Goal: Information Seeking & Learning: Learn about a topic

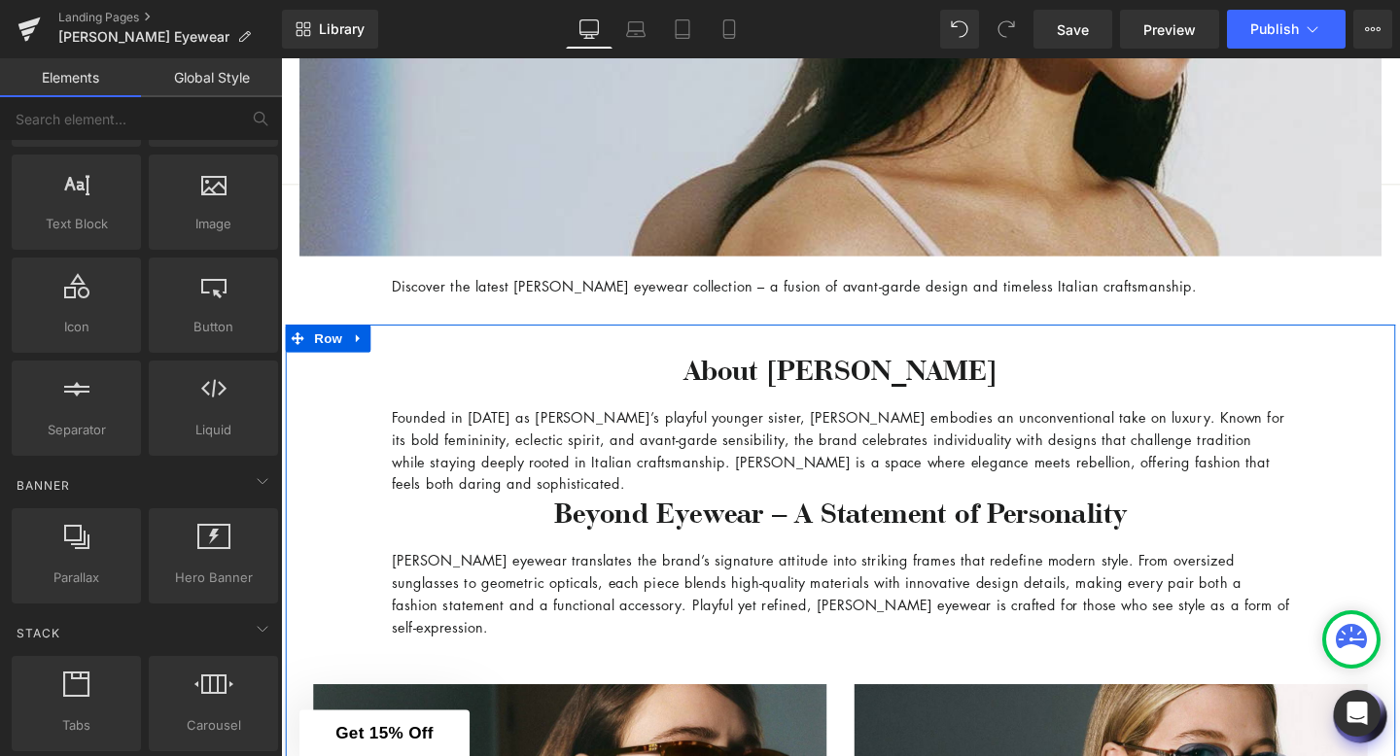
scroll to position [903, 0]
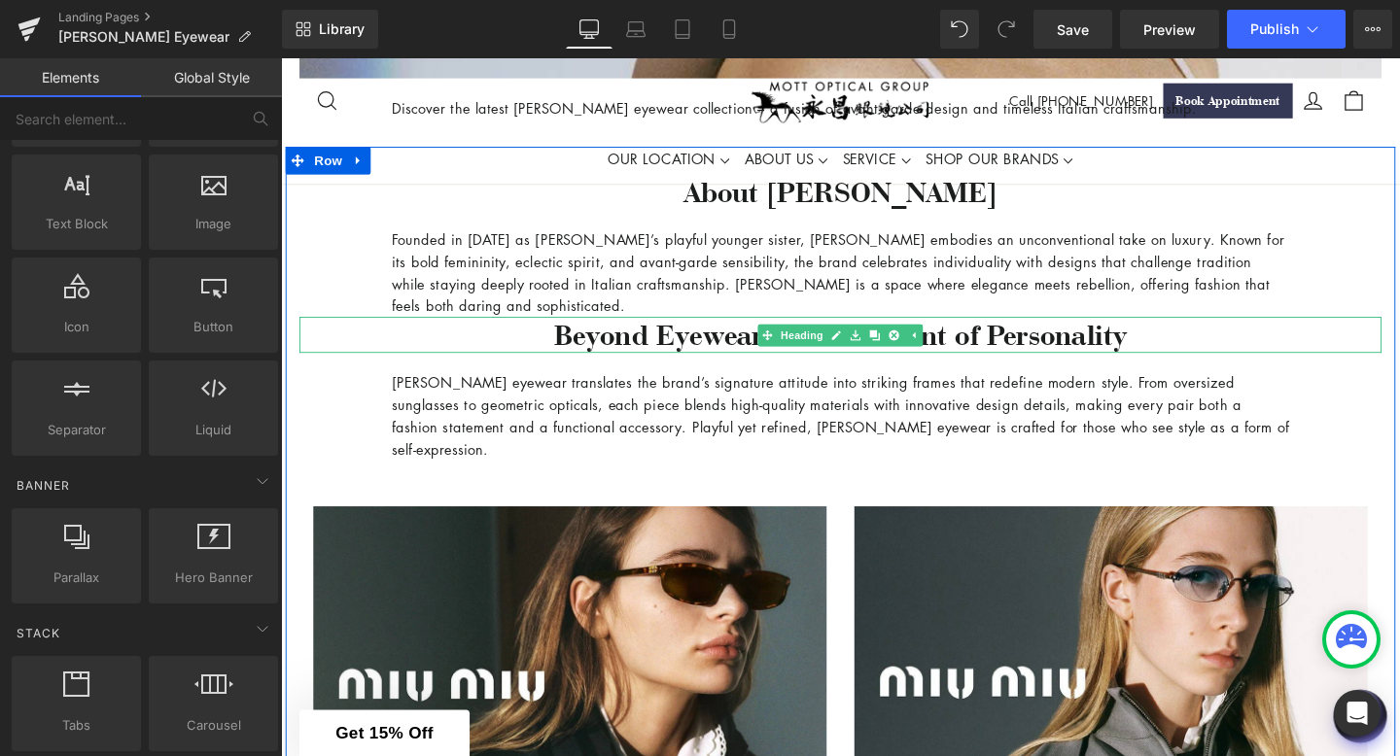
click at [619, 356] on h3 "Beyond Eyewear – A Statement of Personality" at bounding box center [868, 350] width 1137 height 38
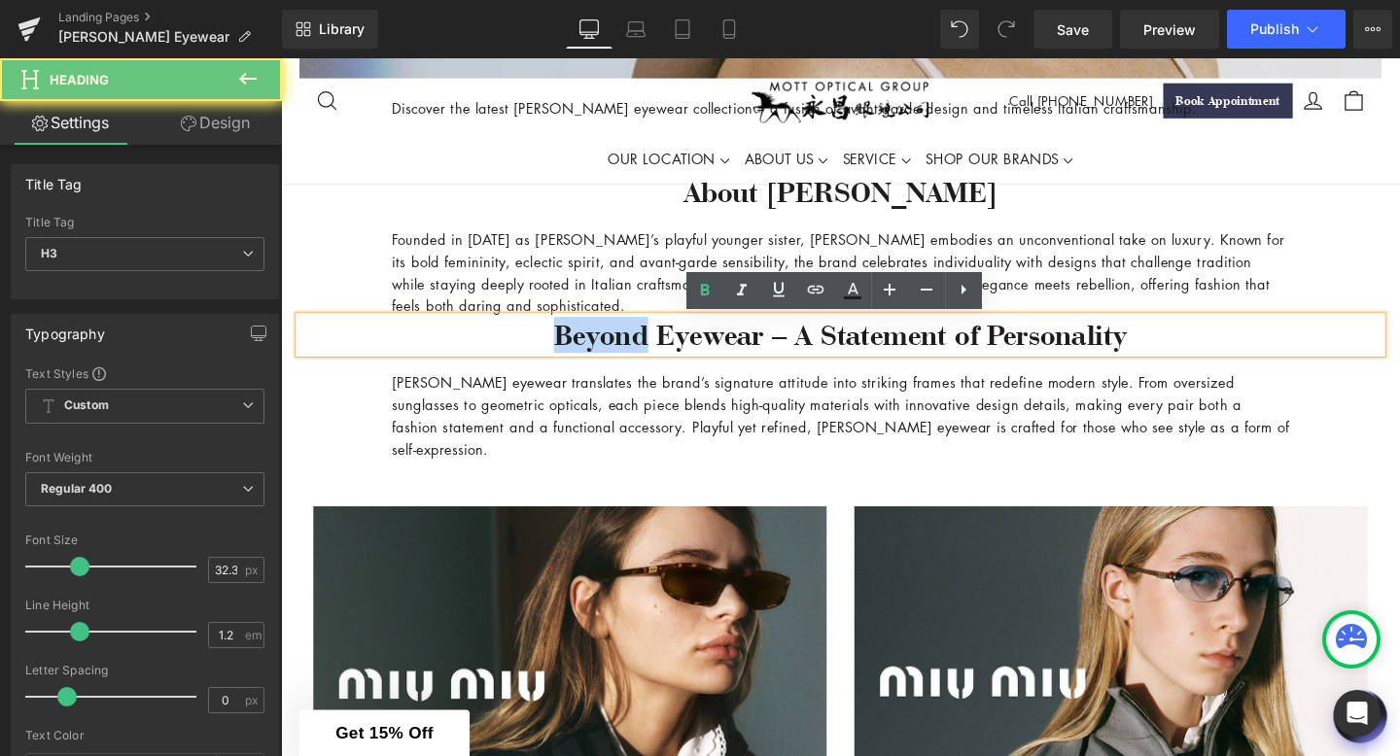
click at [619, 356] on h3 "Beyond Eyewear – A Statement of Personality" at bounding box center [868, 350] width 1137 height 38
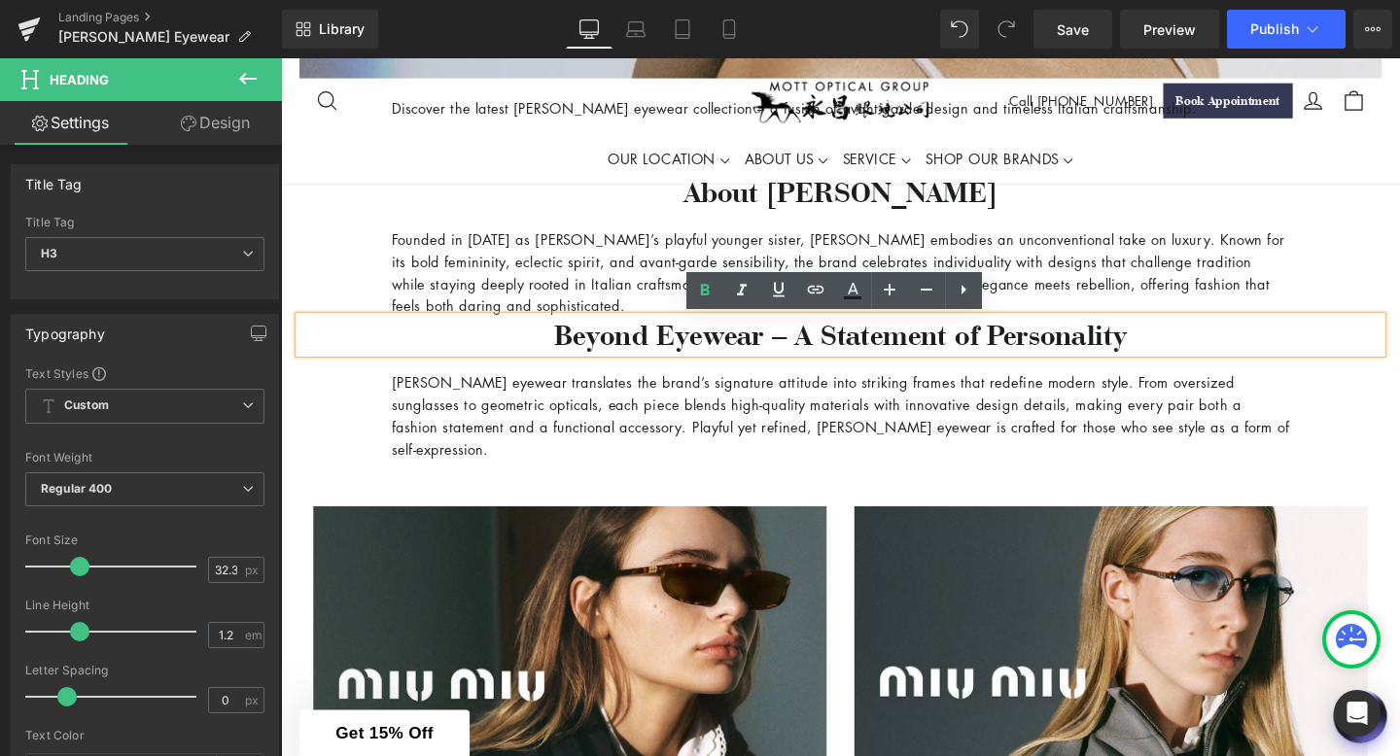
click at [622, 357] on h3 "Beyond Eyewear – A Statement of Personality" at bounding box center [868, 350] width 1137 height 38
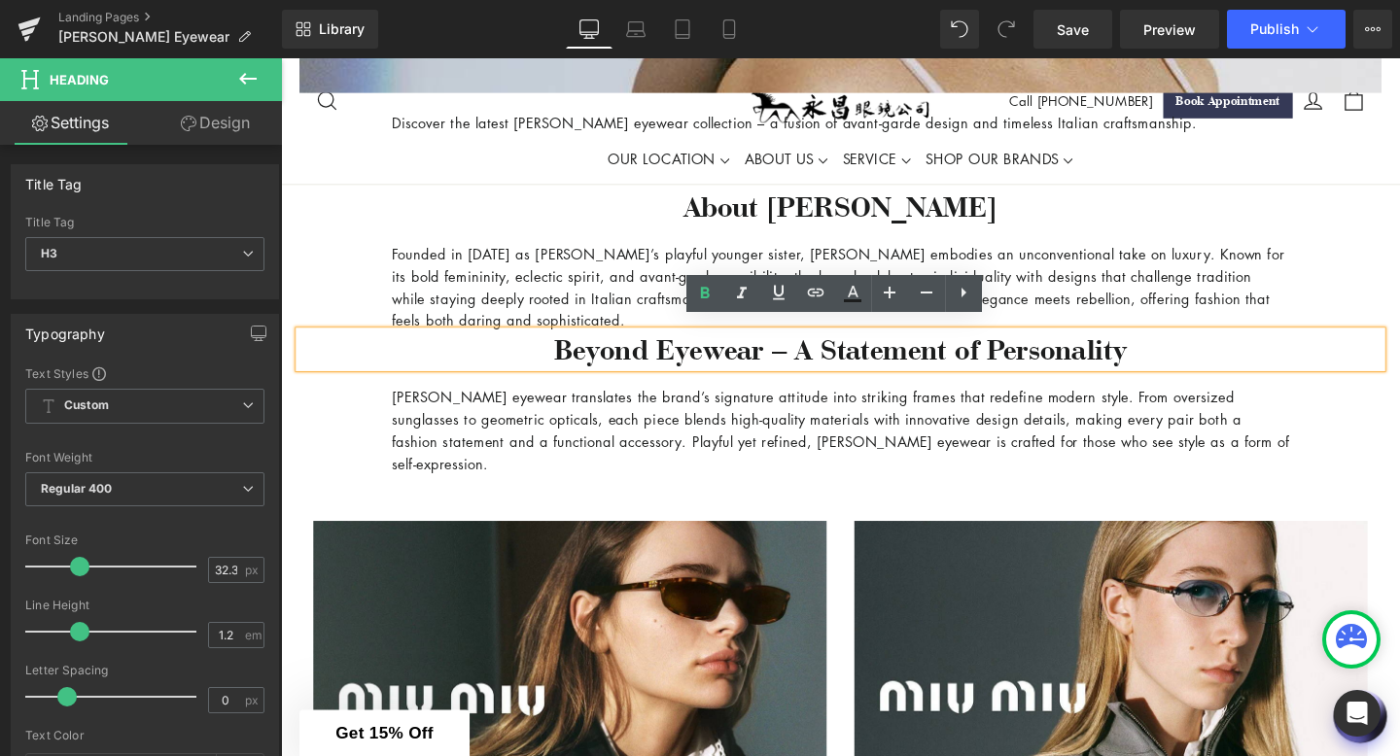
scroll to position [854, 0]
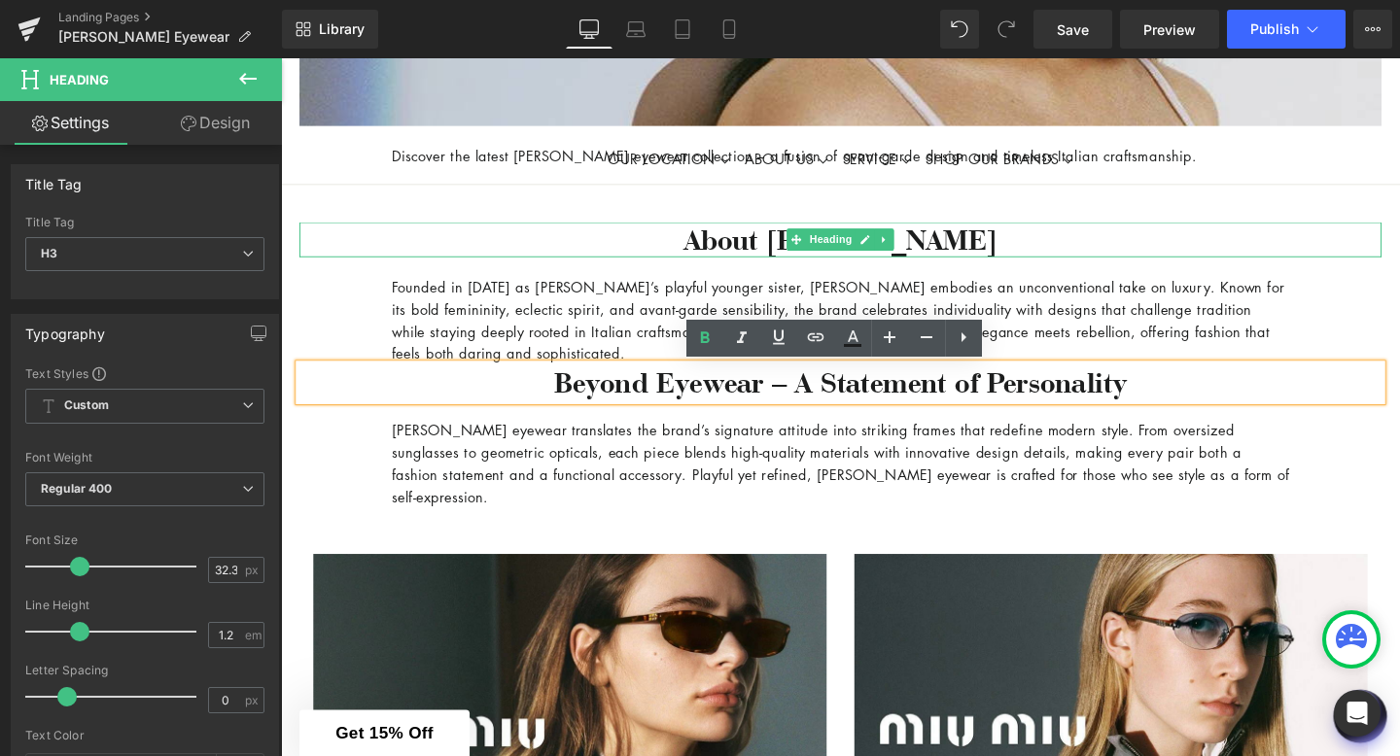
click at [772, 253] on h3 "About [PERSON_NAME]" at bounding box center [868, 249] width 1137 height 38
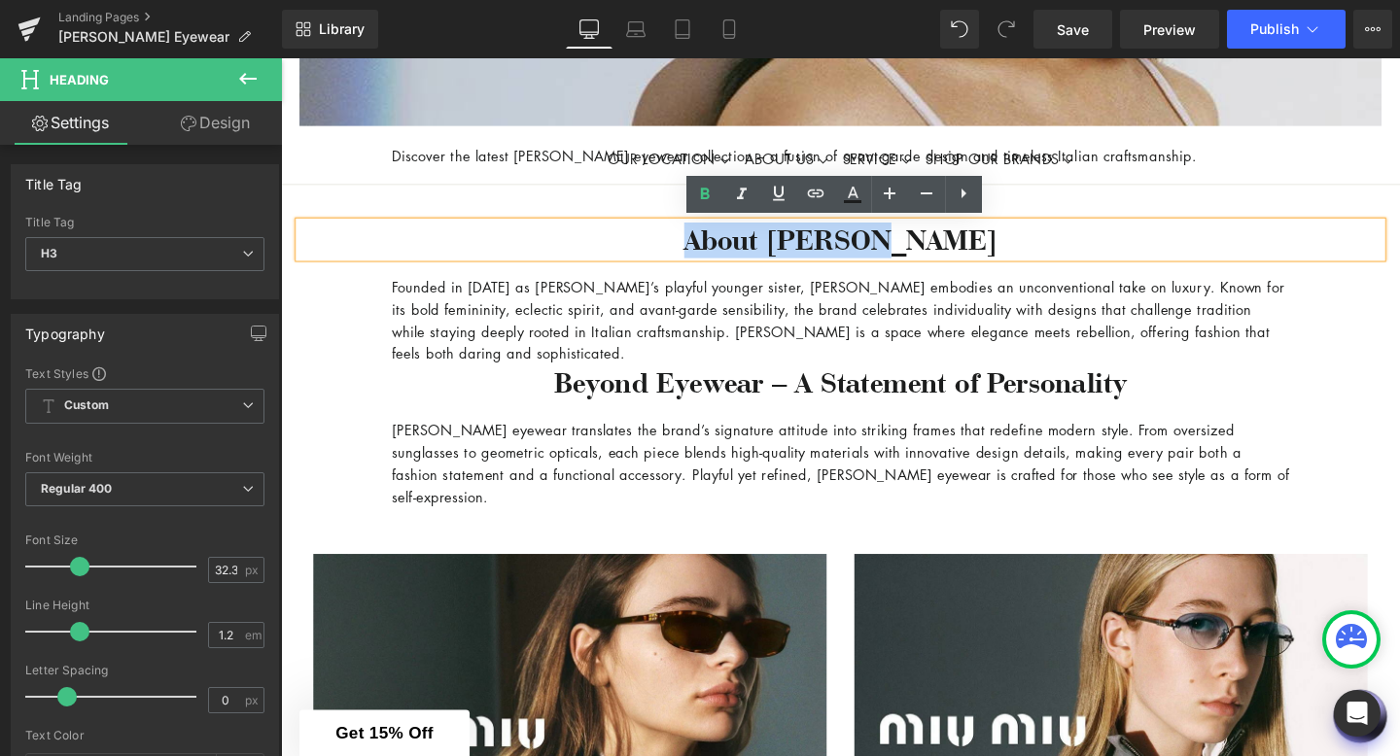
drag, startPoint x: 771, startPoint y: 252, endPoint x: 974, endPoint y: 249, distance: 203.2
click at [978, 252] on h3 "About [PERSON_NAME]" at bounding box center [868, 249] width 1137 height 38
click at [974, 249] on h3 "About [PERSON_NAME]" at bounding box center [868, 249] width 1137 height 38
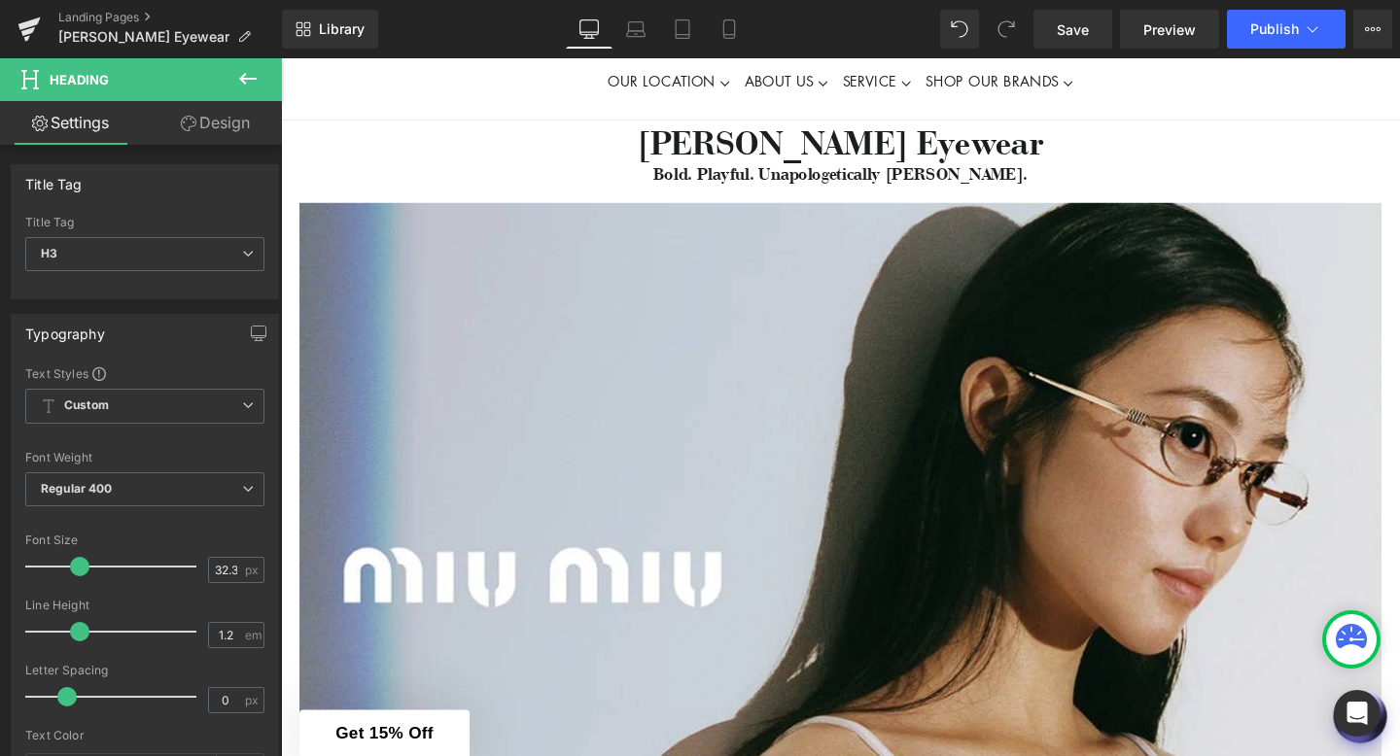
scroll to position [0, 0]
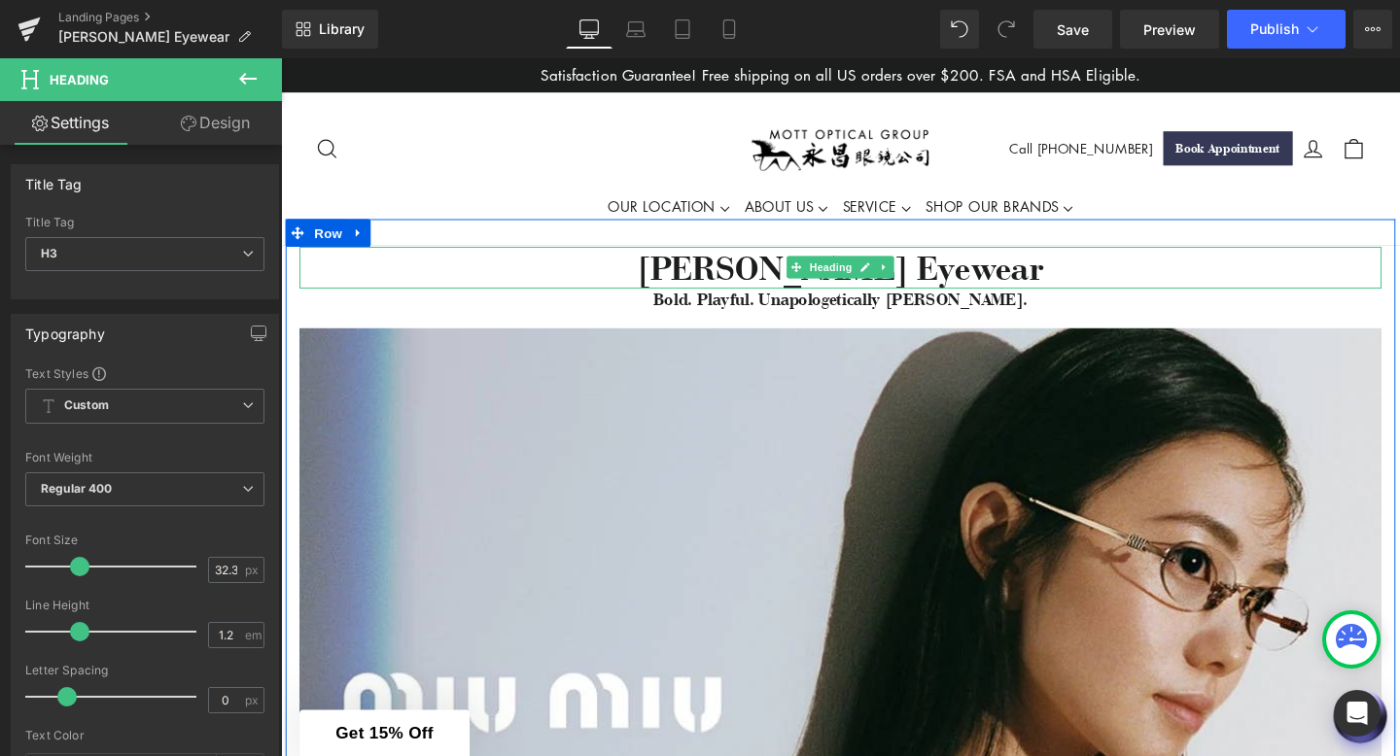
click at [516, 278] on h1 "[PERSON_NAME] Eyewear" at bounding box center [868, 279] width 1137 height 45
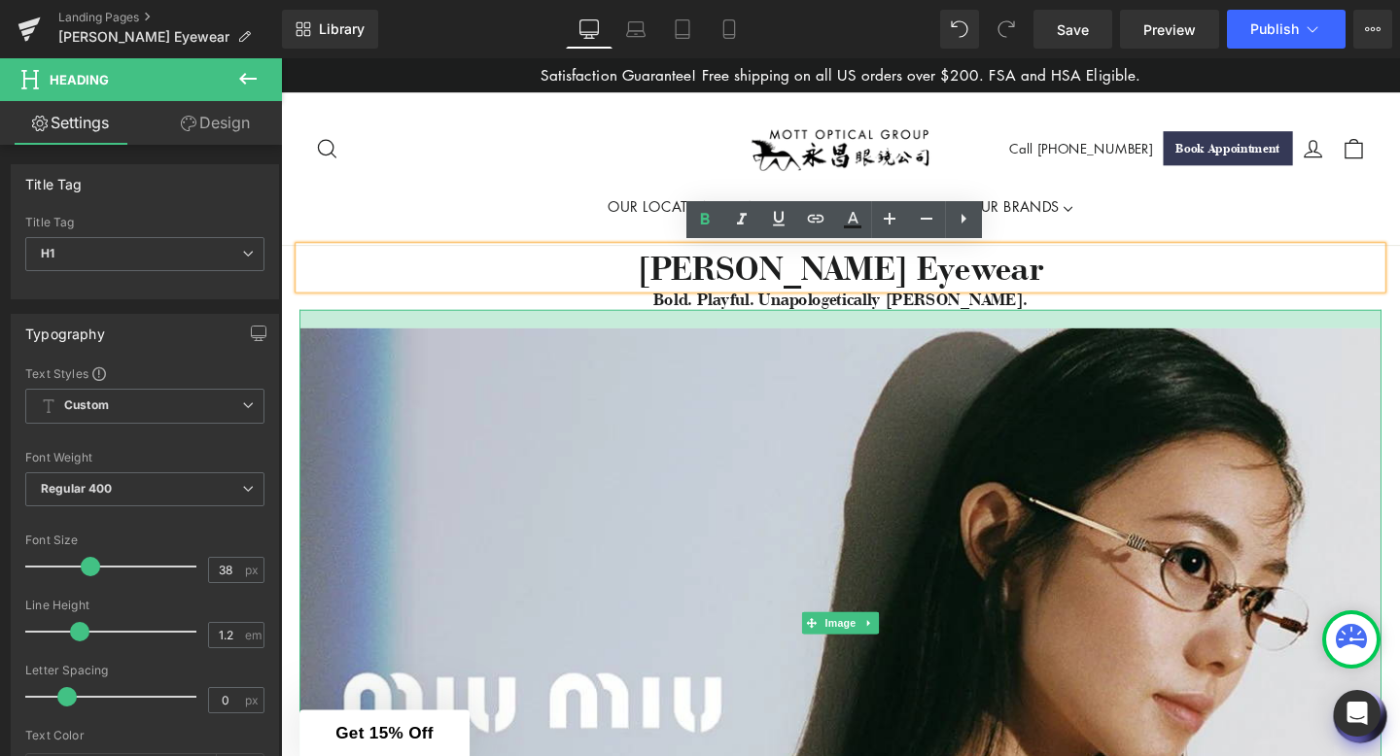
click at [527, 335] on div at bounding box center [868, 332] width 1137 height 19
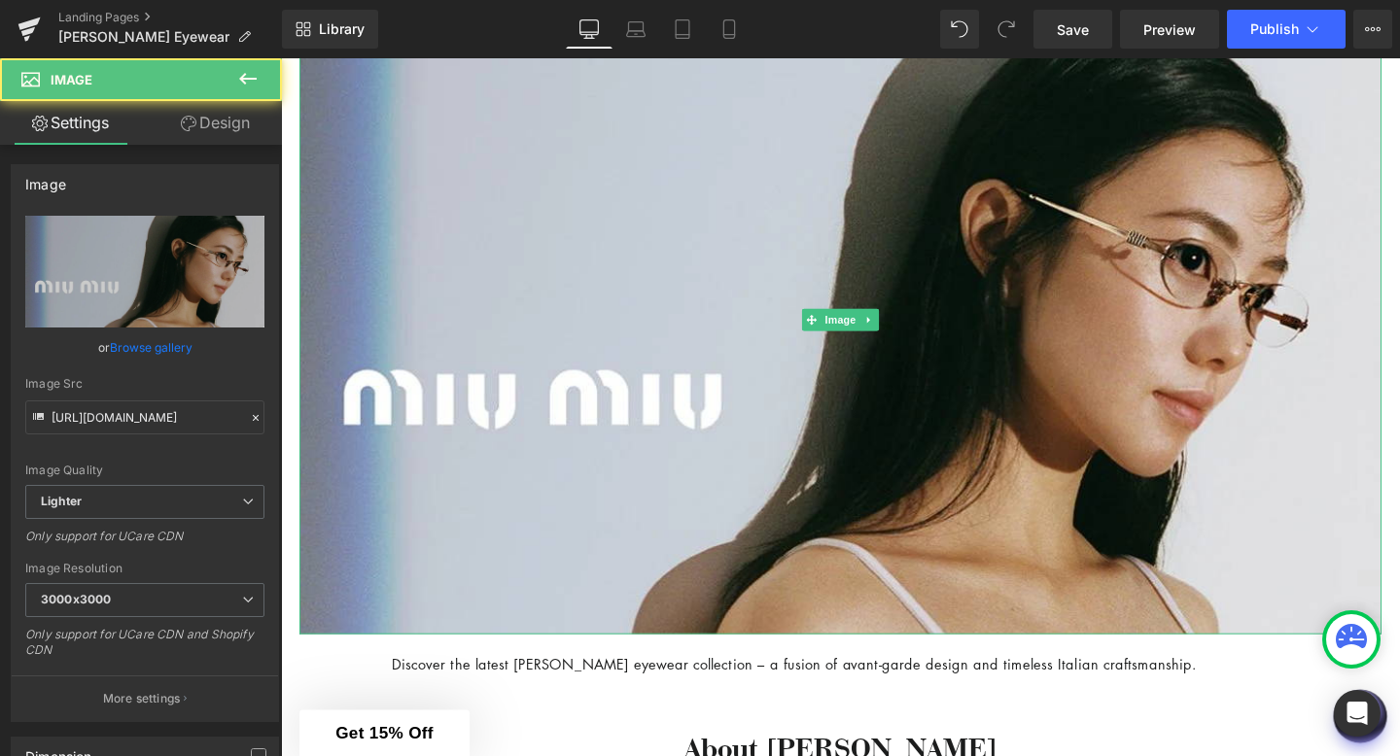
scroll to position [473, 0]
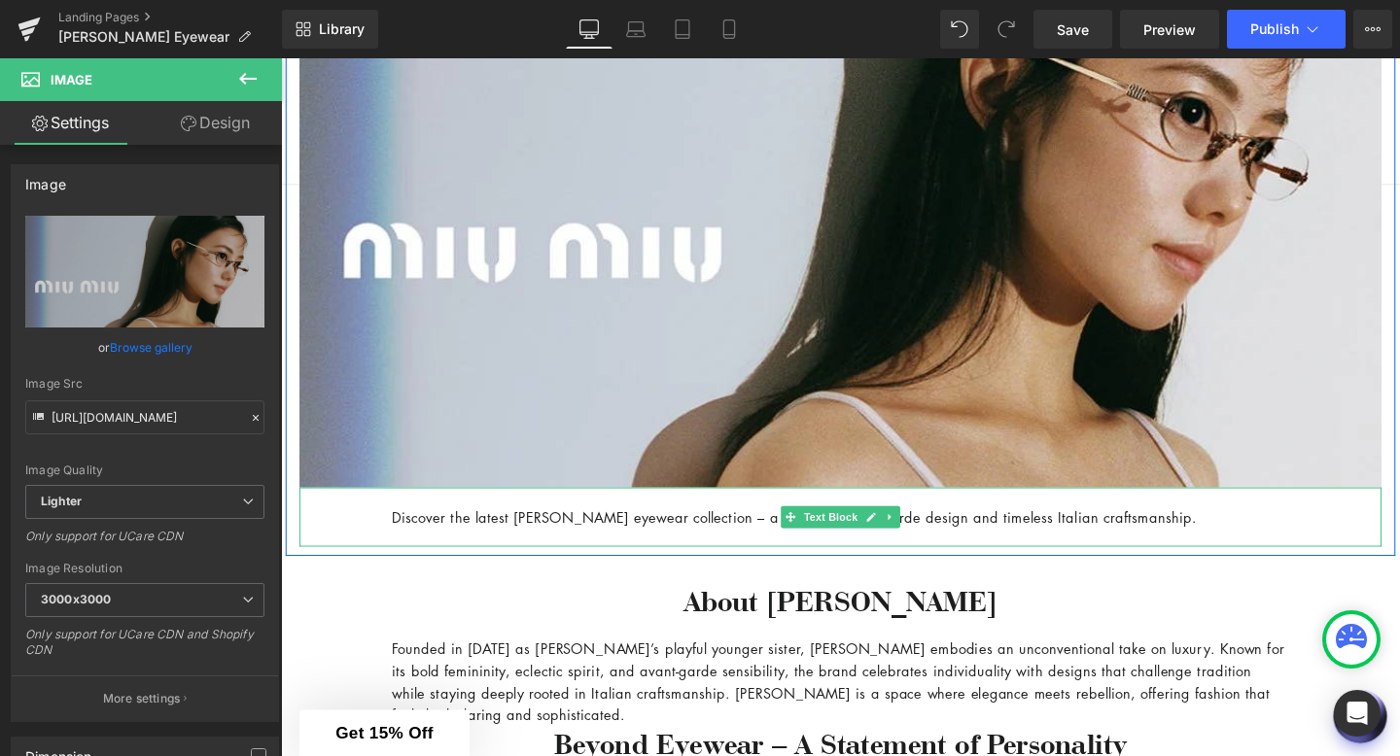
click at [487, 547] on p "Discover the latest [PERSON_NAME] eyewear collection – a fusion of avant-garde …" at bounding box center [869, 540] width 943 height 23
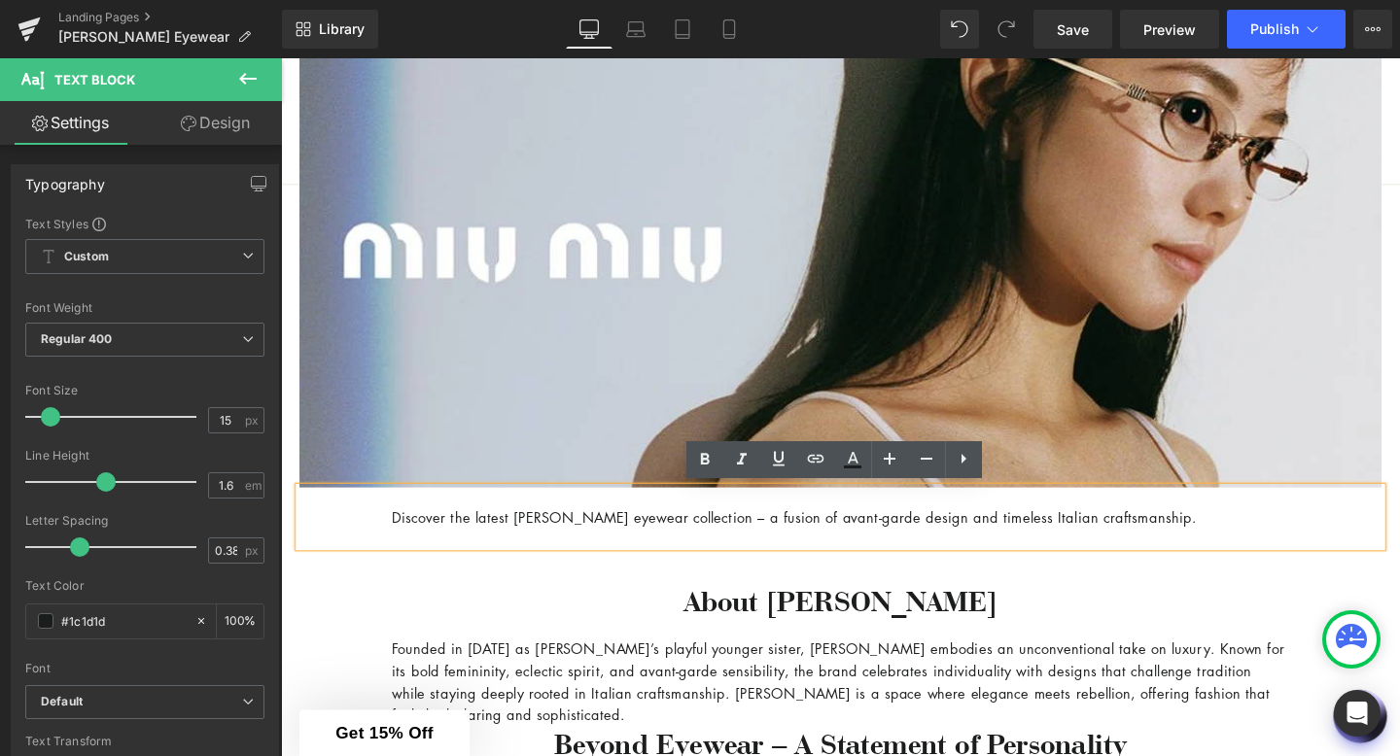
click at [281, 58] on div at bounding box center [281, 58] width 0 height 0
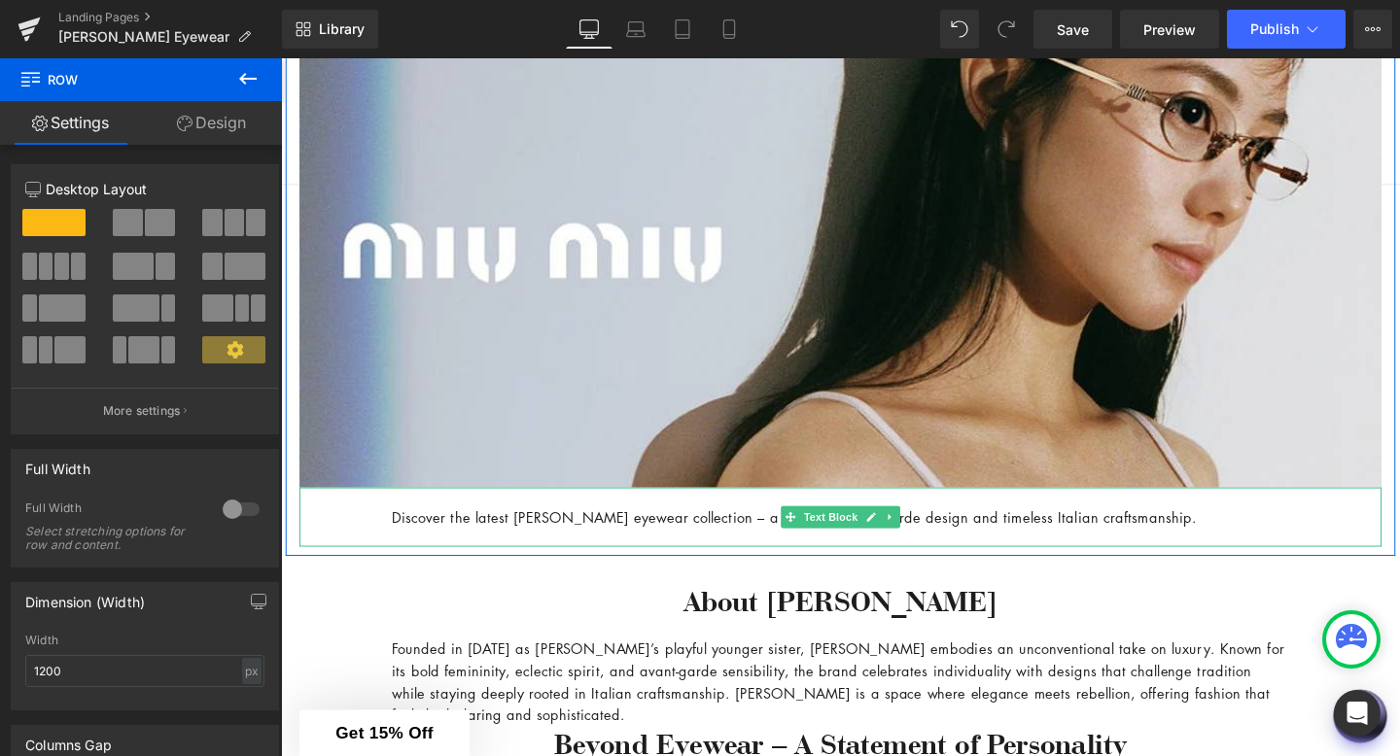
click at [492, 542] on p "Discover the latest [PERSON_NAME] eyewear collection – a fusion of avant-garde …" at bounding box center [869, 540] width 943 height 23
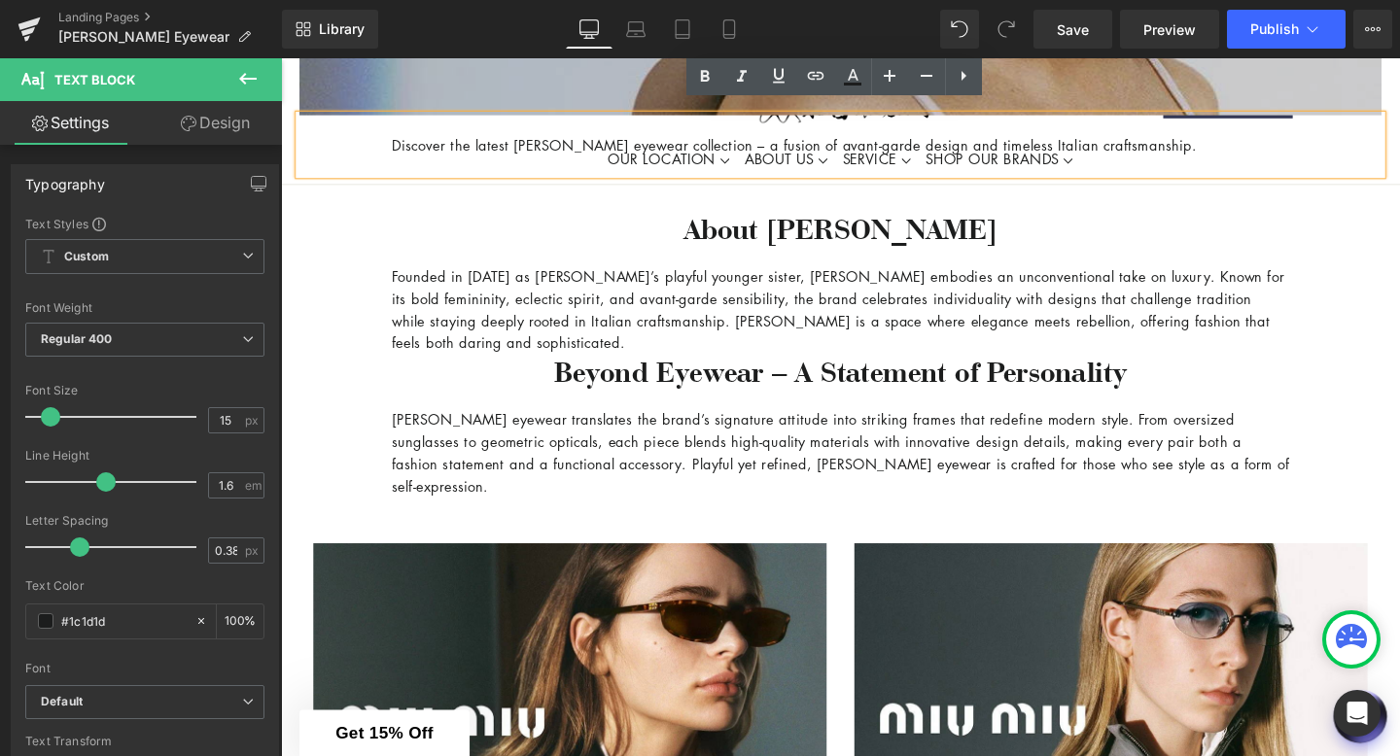
scroll to position [754, 0]
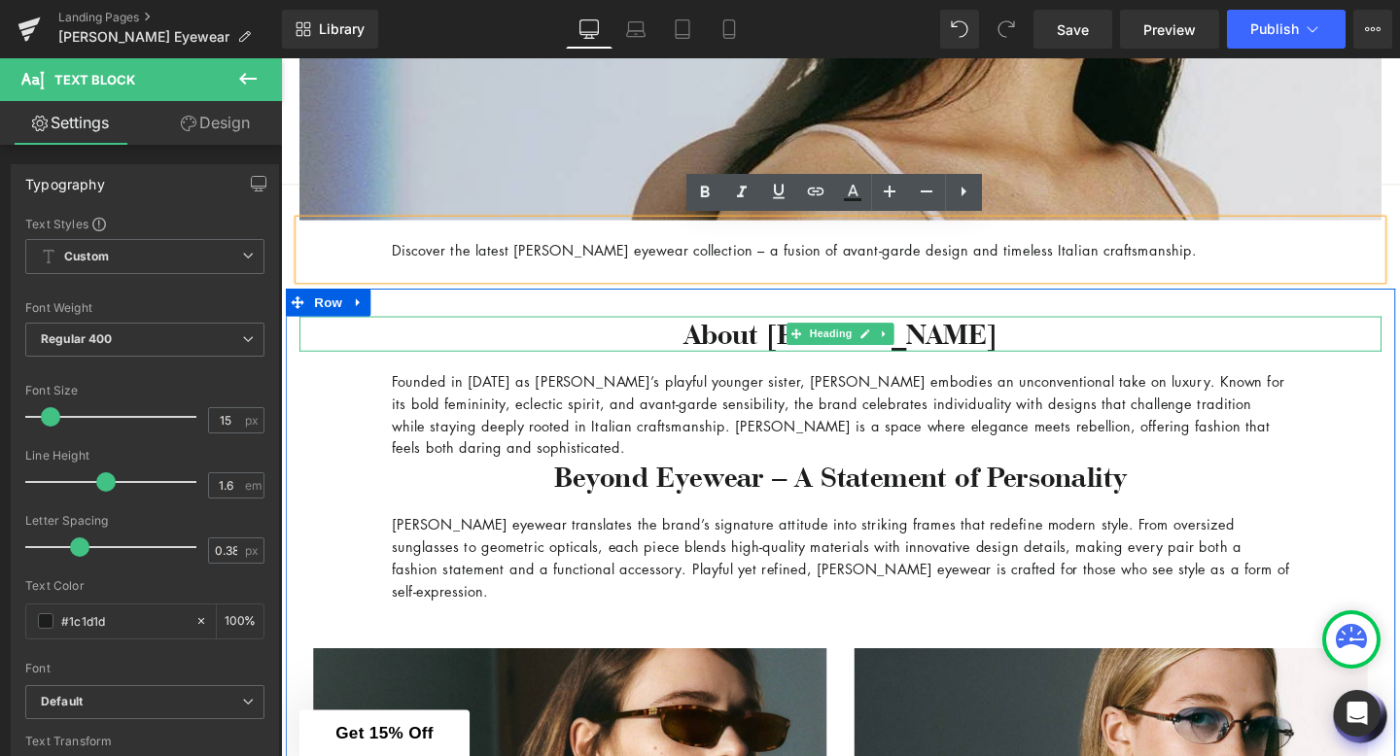
click at [979, 346] on h3 "About [PERSON_NAME]" at bounding box center [868, 349] width 1137 height 38
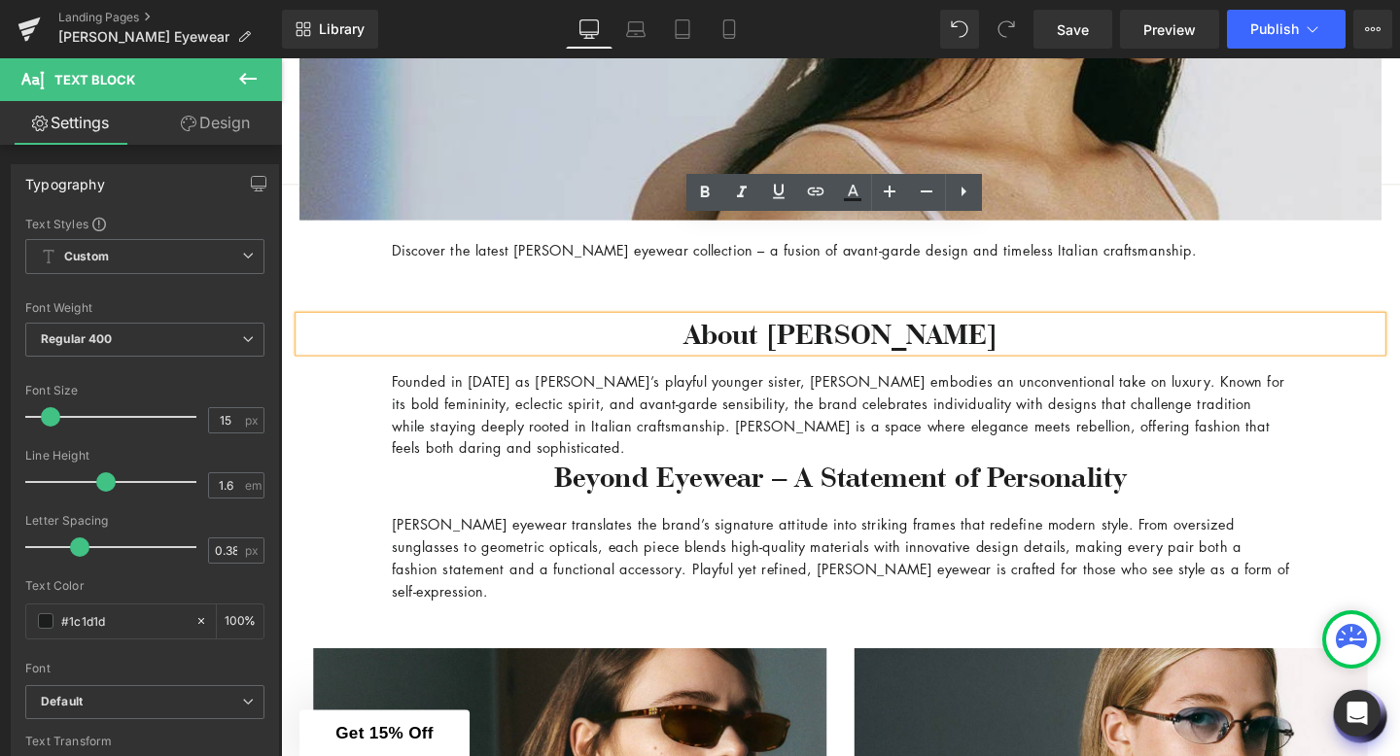
click at [979, 348] on h3 "About [PERSON_NAME]" at bounding box center [868, 349] width 1137 height 38
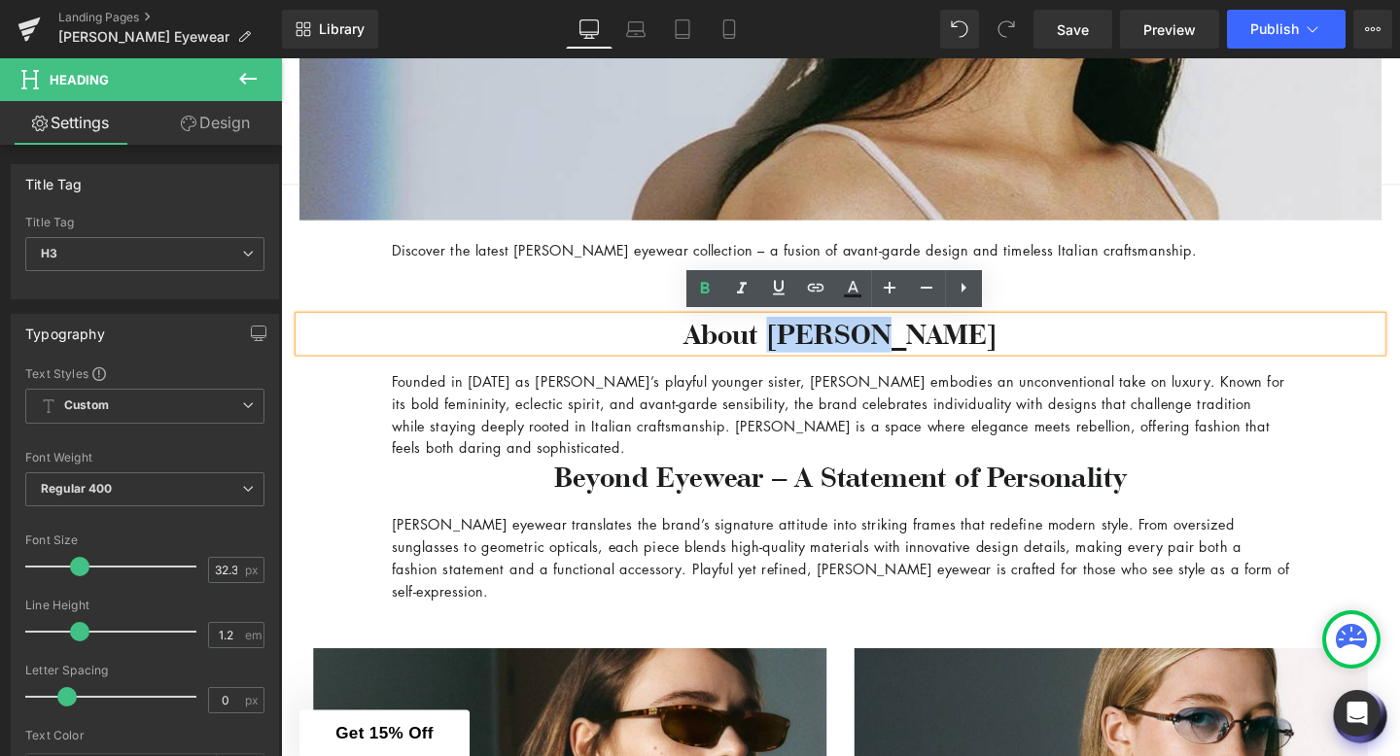
drag, startPoint x: 980, startPoint y: 349, endPoint x: 856, endPoint y: 349, distance: 124.4
click at [856, 349] on h3 "About [PERSON_NAME]" at bounding box center [868, 349] width 1137 height 38
click at [856, 346] on h3 "About [PERSON_NAME]" at bounding box center [868, 349] width 1137 height 38
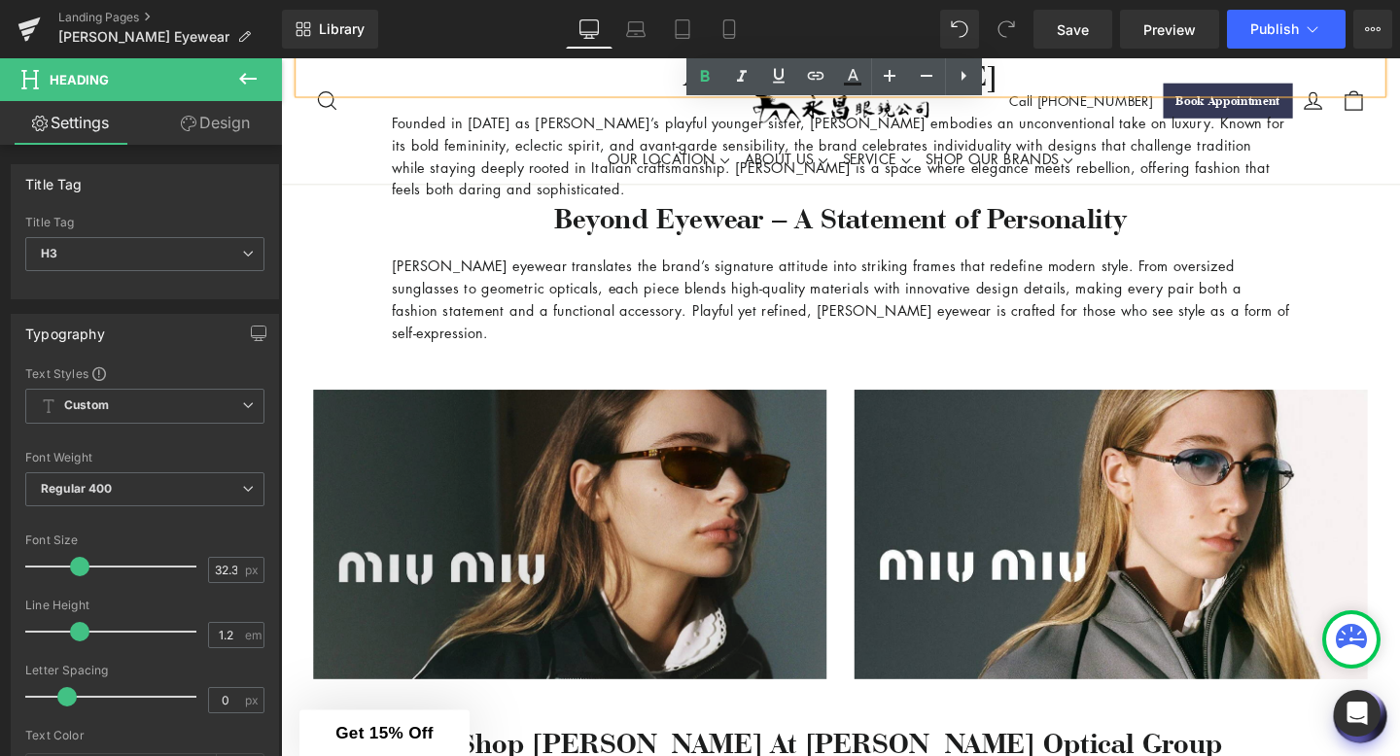
scroll to position [1023, 0]
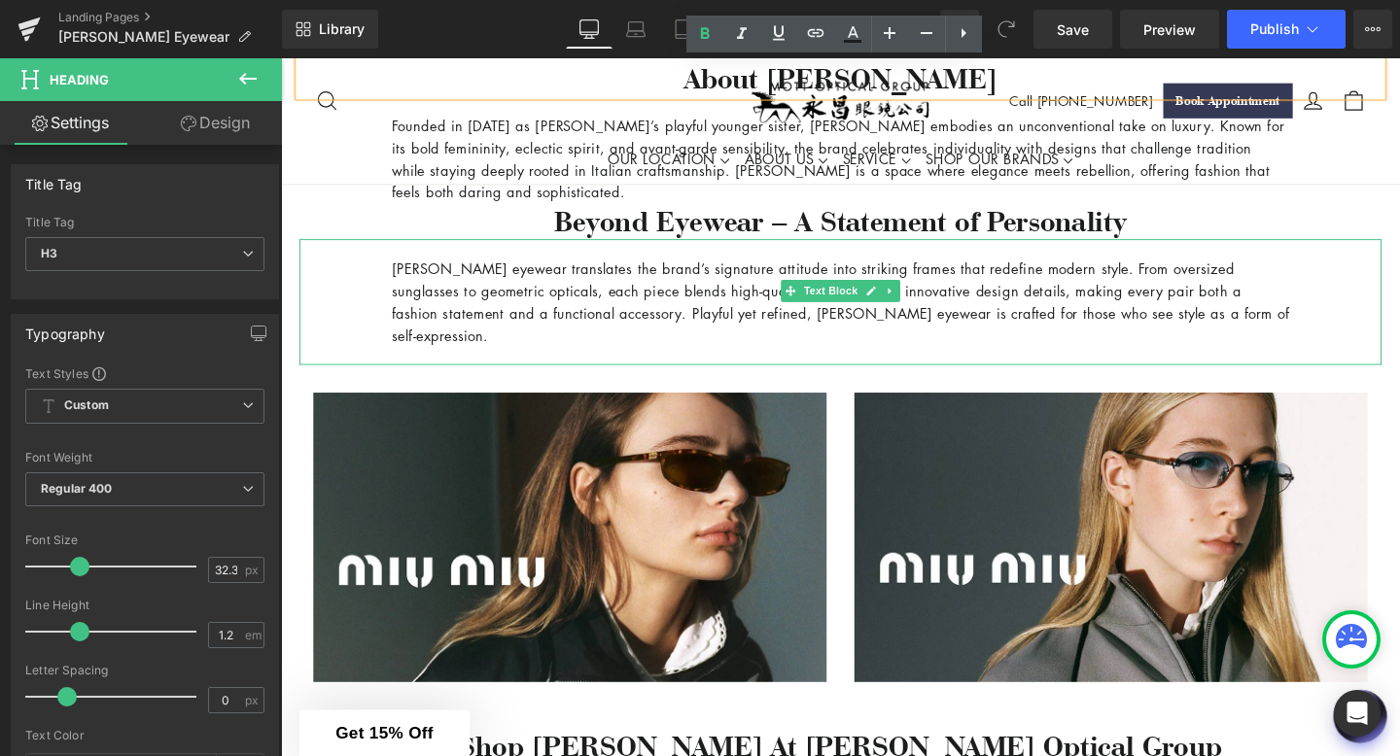
click at [700, 288] on p "[PERSON_NAME] eyewear translates the brand’s signature attitude into striking f…" at bounding box center [869, 314] width 943 height 93
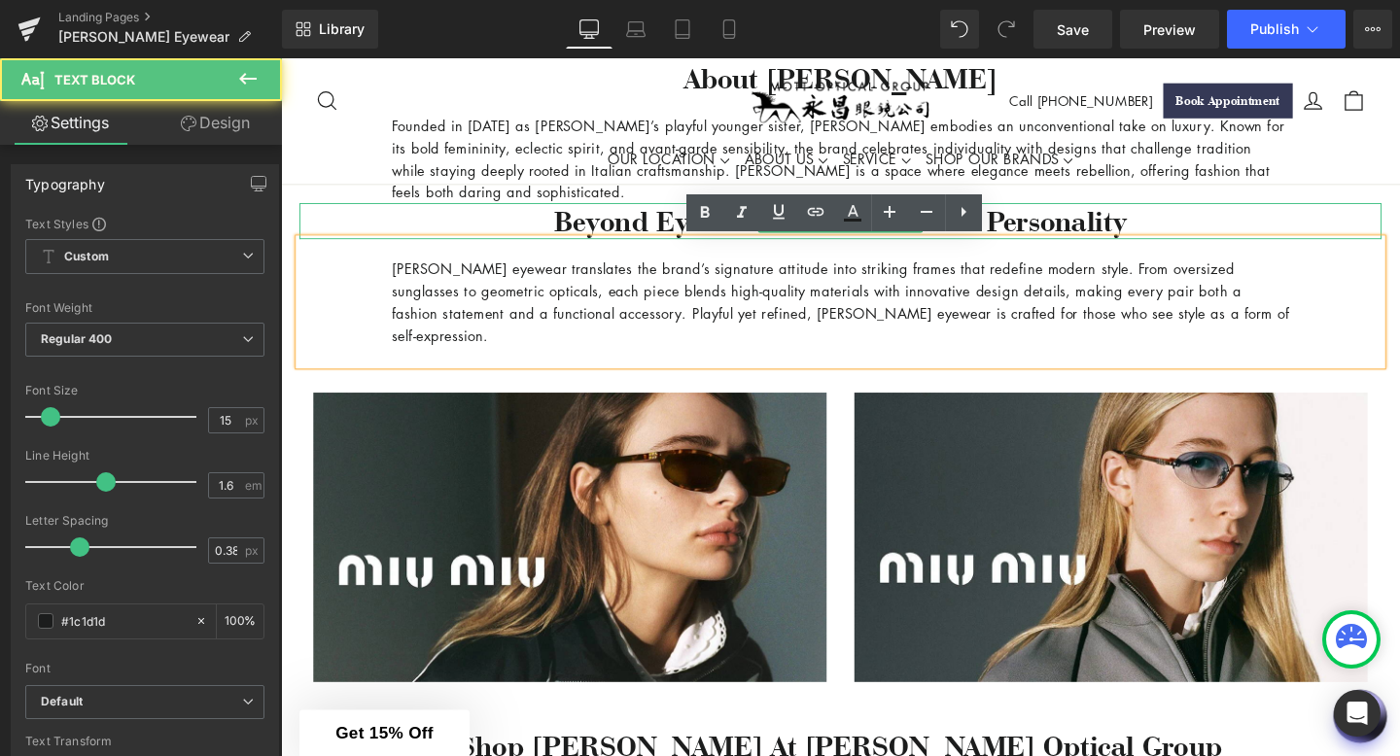
click at [681, 230] on h3 "Beyond Eyewear – A Statement of Personality" at bounding box center [868, 230] width 1137 height 38
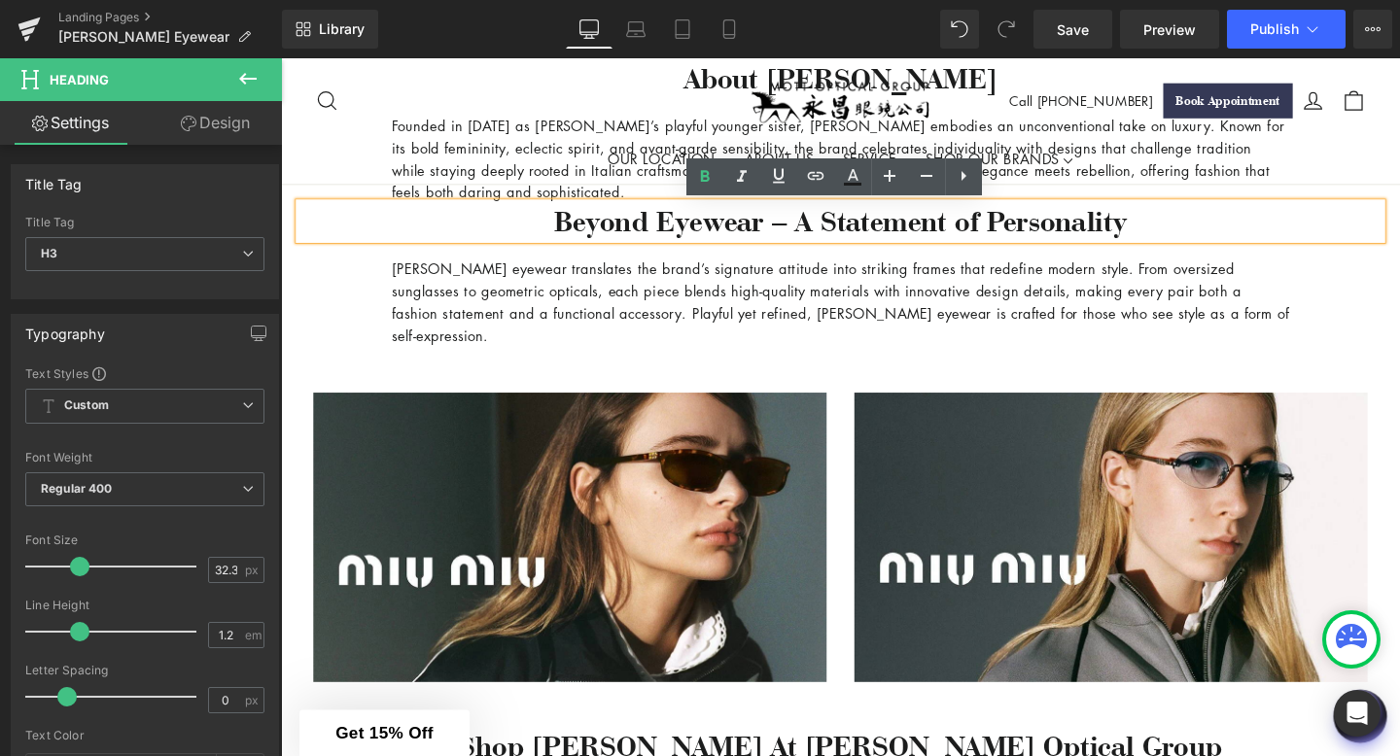
click at [1197, 229] on h3 "Beyond Eyewear – A Statement of Personality" at bounding box center [868, 230] width 1137 height 38
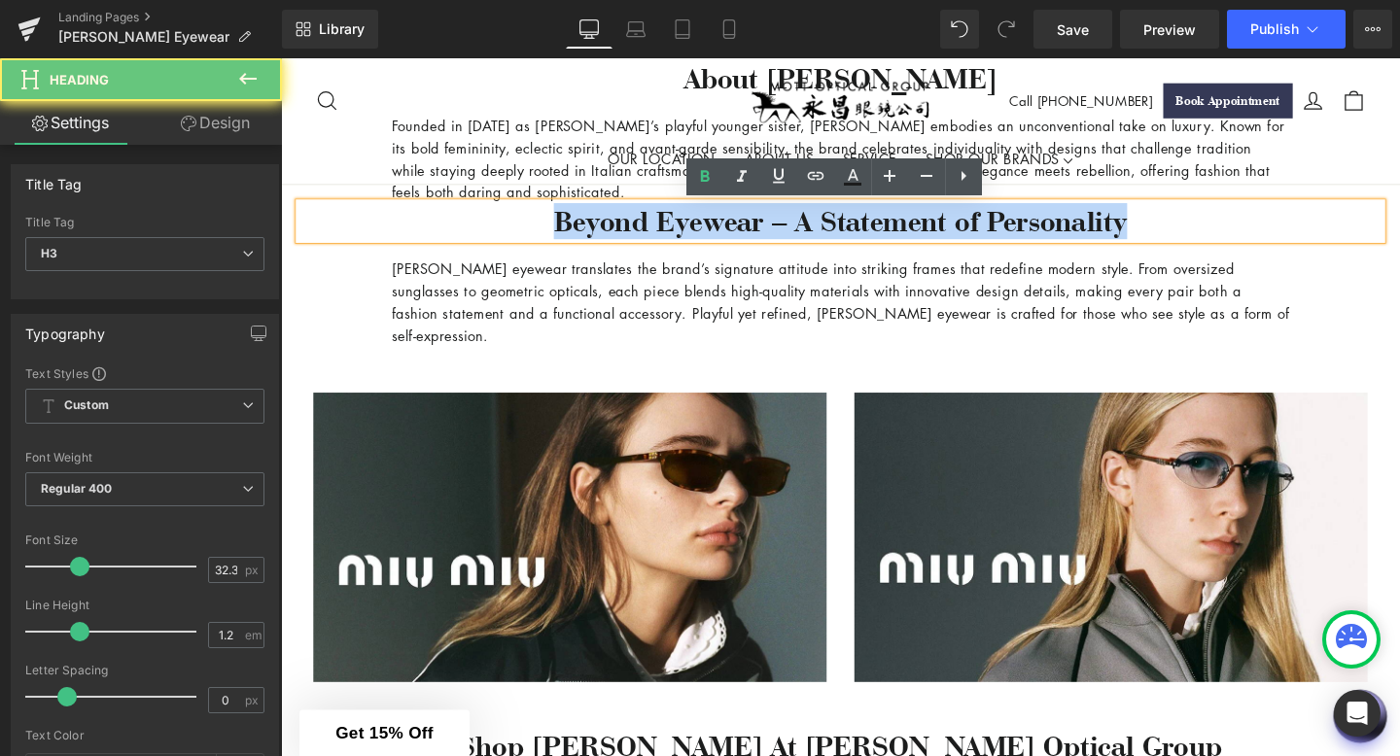
drag, startPoint x: 1197, startPoint y: 229, endPoint x: 544, endPoint y: 229, distance: 652.3
click at [545, 229] on h3 "Beyond Eyewear – A Statement of Personality" at bounding box center [868, 230] width 1137 height 38
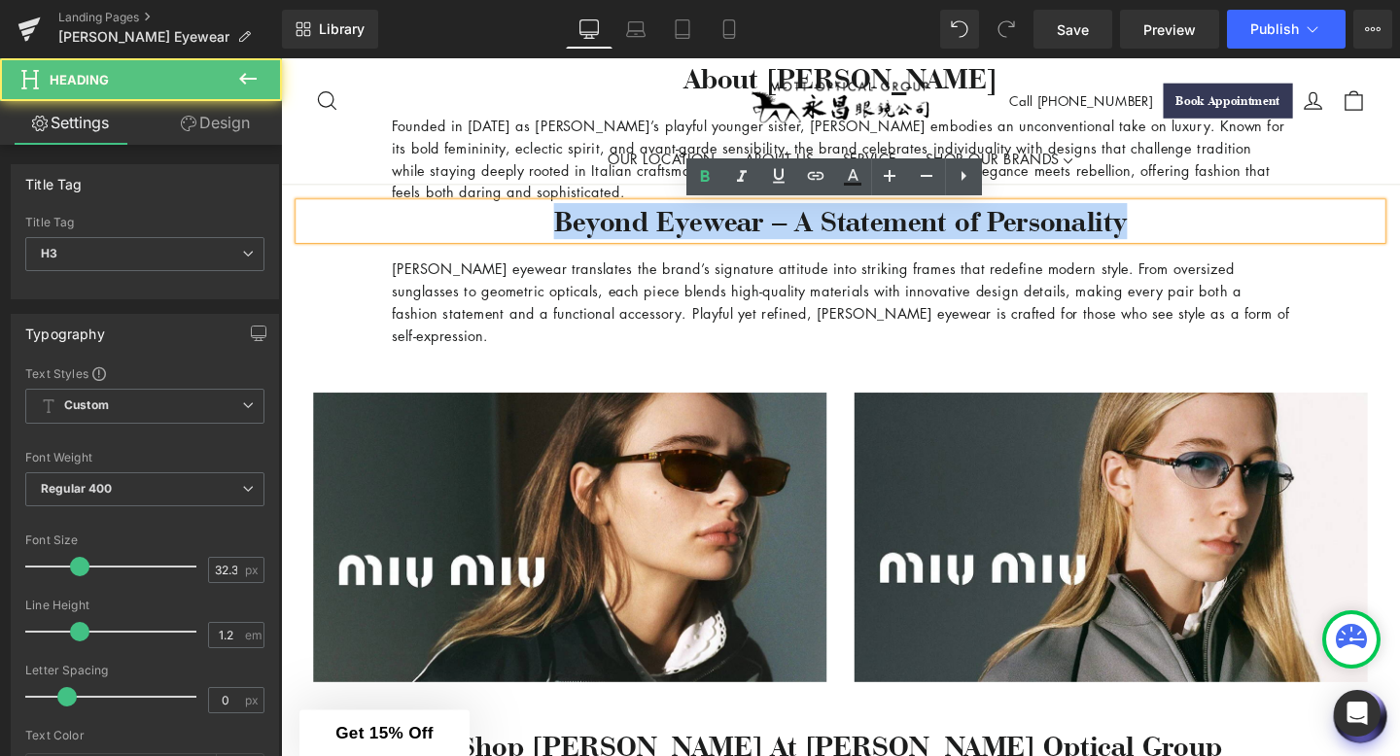
click at [544, 229] on h3 "Beyond Eyewear – A Statement of Personality" at bounding box center [868, 230] width 1137 height 38
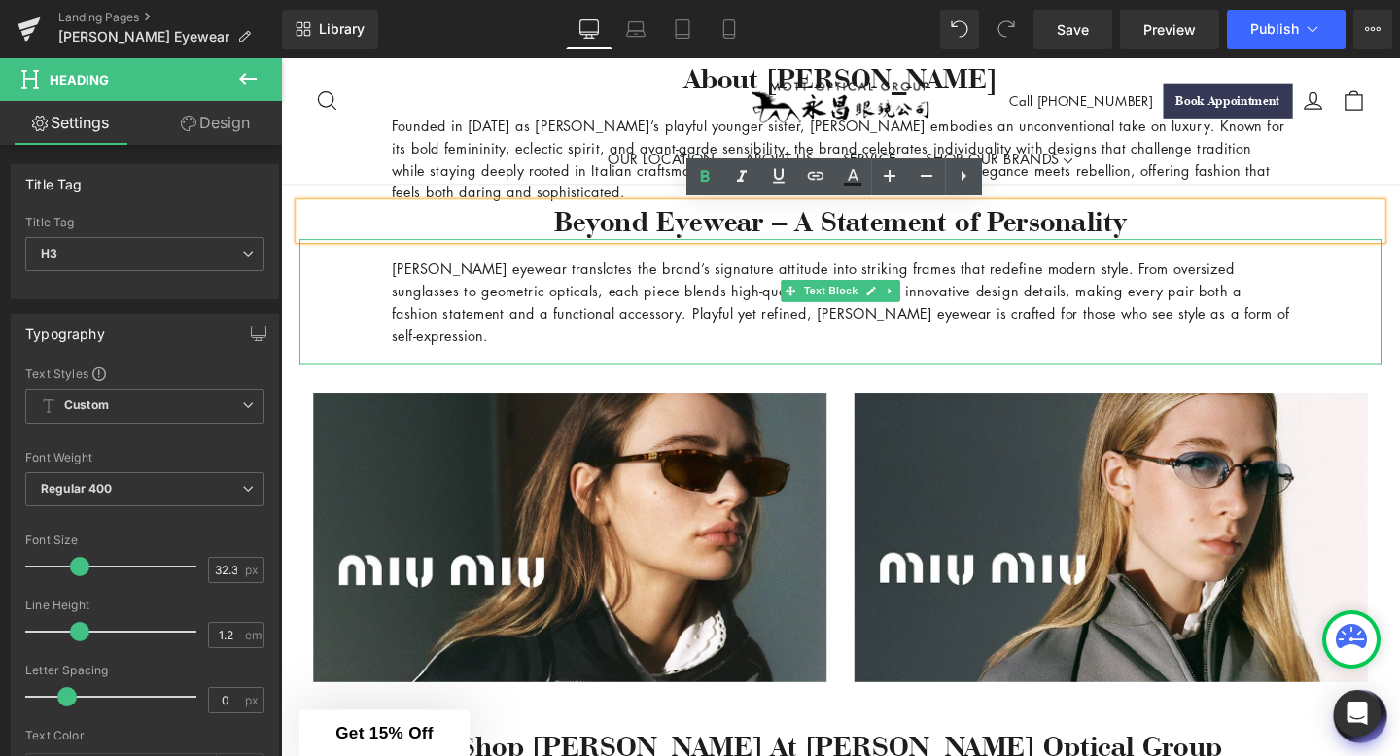
click at [509, 306] on p "[PERSON_NAME] eyewear translates the brand’s signature attitude into striking f…" at bounding box center [869, 314] width 943 height 93
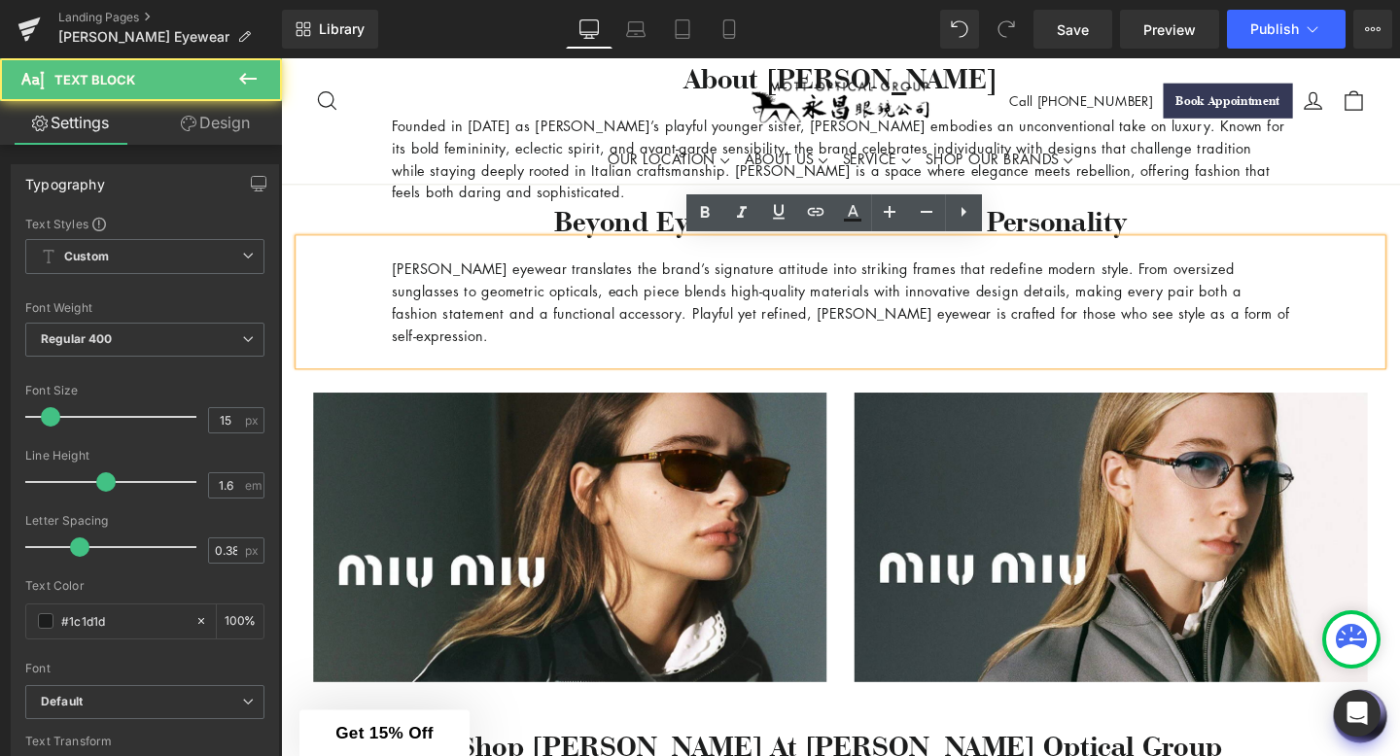
click at [523, 304] on p "[PERSON_NAME] eyewear translates the brand’s signature attitude into striking f…" at bounding box center [869, 314] width 943 height 93
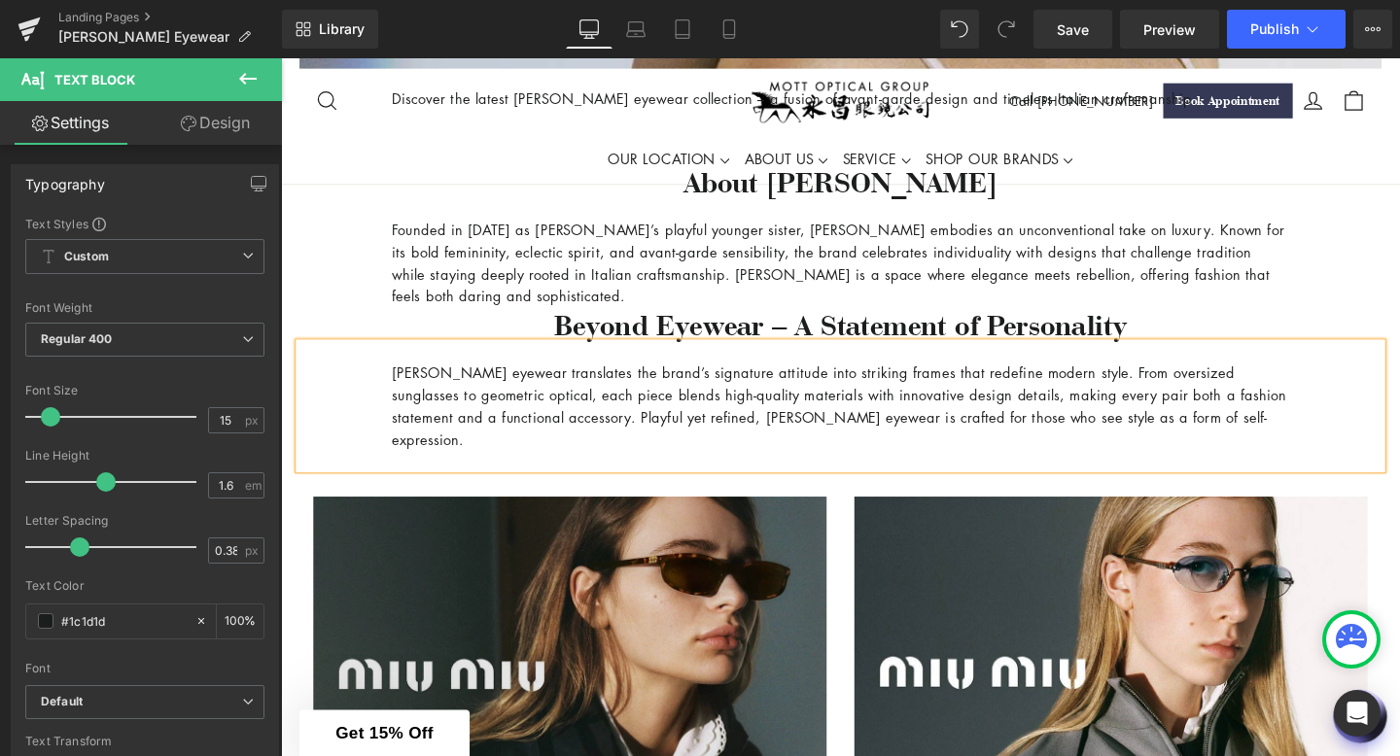
scroll to position [603, 0]
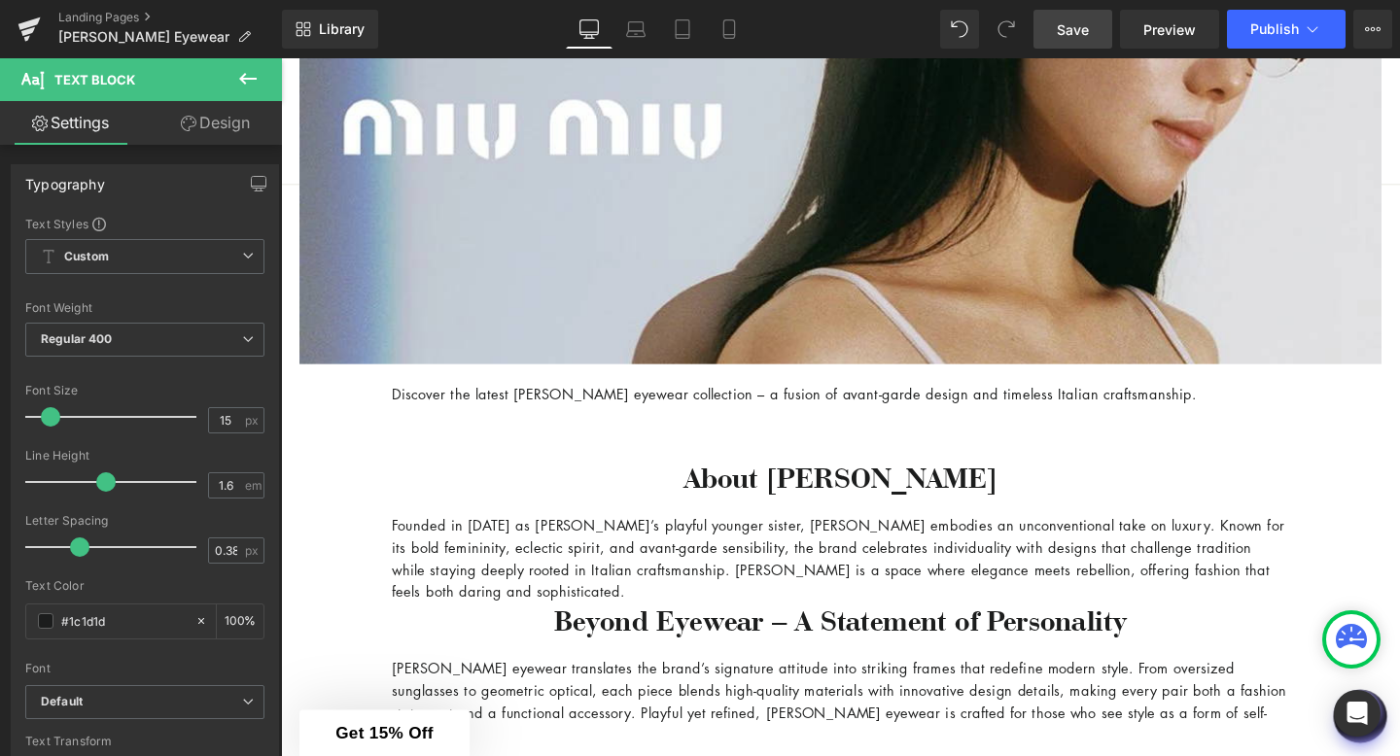
click at [1080, 42] on link "Save" at bounding box center [1072, 29] width 79 height 39
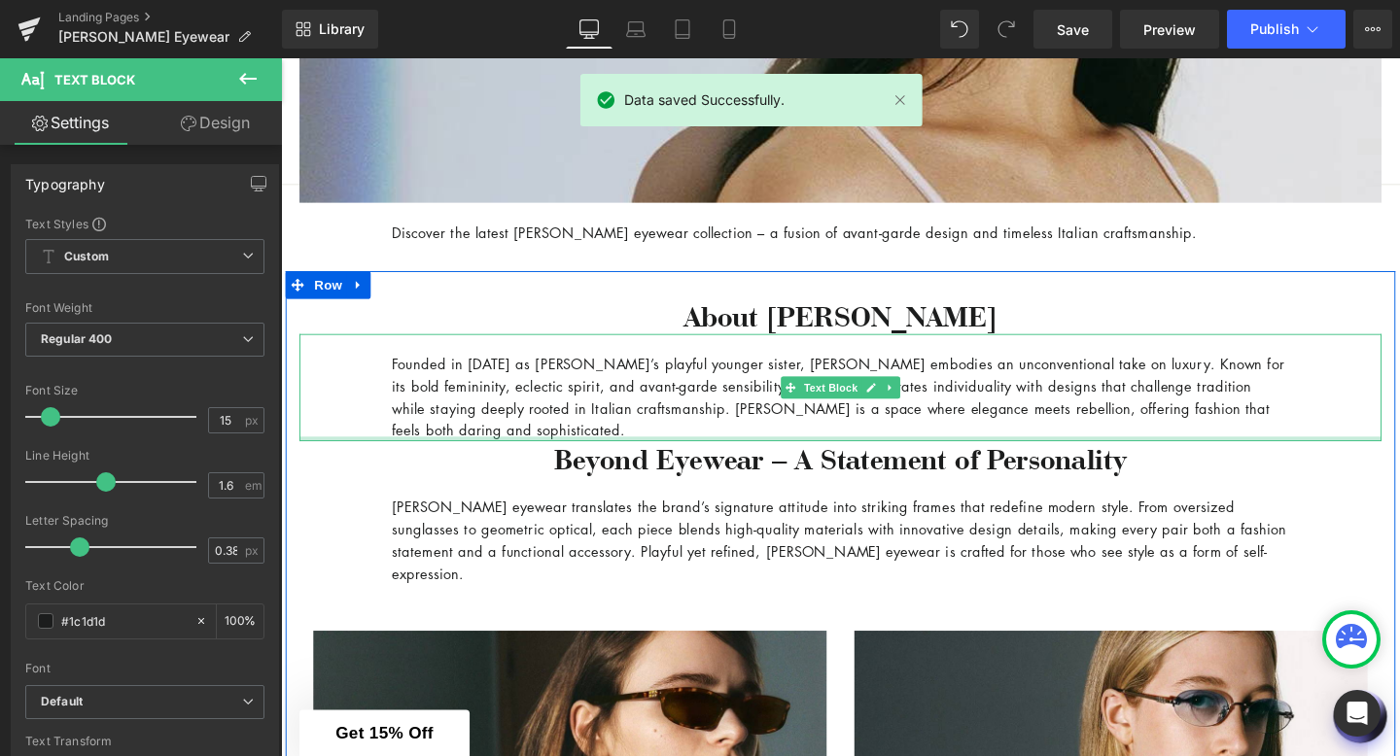
scroll to position [776, 0]
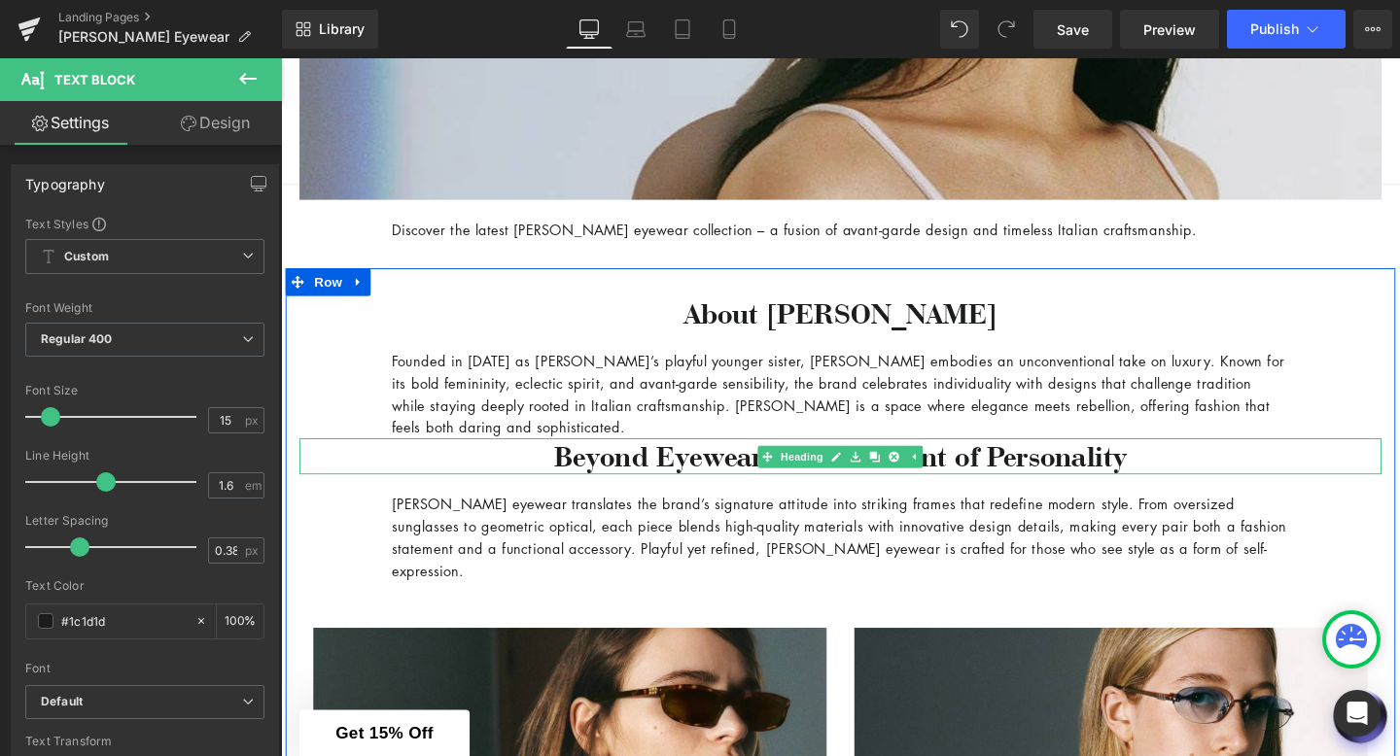
click at [744, 477] on h3 "Beyond Eyewear – A Statement of Personality" at bounding box center [868, 477] width 1137 height 38
